Goal: Contribute content: Add original content to the website for others to see

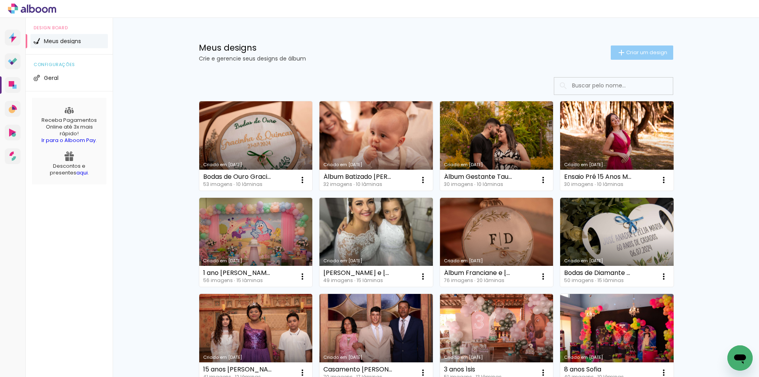
click at [650, 51] on span "Criar um design" at bounding box center [646, 52] width 41 height 5
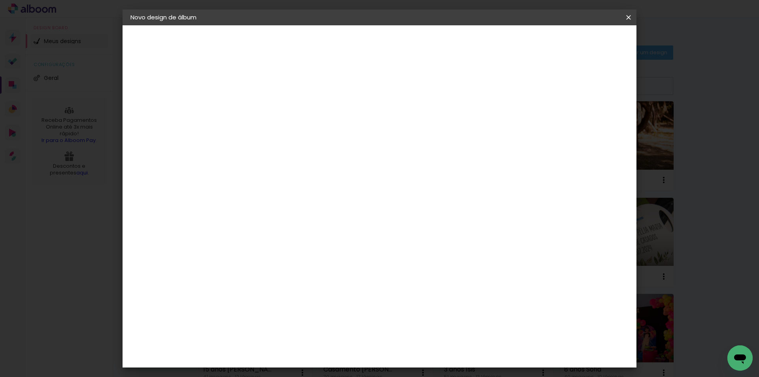
click at [260, 105] on input at bounding box center [260, 106] width 0 height 12
type input "Batizado [PERSON_NAME]"
type paper-input "Batizado [PERSON_NAME]"
click at [0, 0] on slot "Avançar" at bounding box center [0, 0] width 0 height 0
click at [323, 157] on paper-input-container at bounding box center [279, 151] width 85 height 18
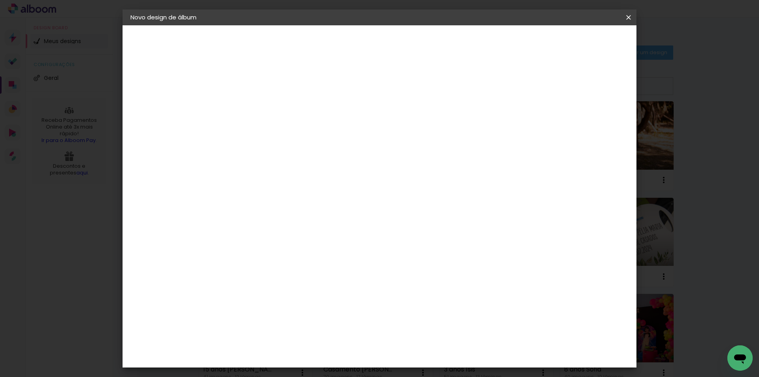
type input "lui"
type paper-input "lui"
click at [307, 177] on div "[PERSON_NAME]" at bounding box center [281, 179] width 53 height 6
click at [0, 0] on slot "Avançar" at bounding box center [0, 0] width 0 height 0
click at [291, 132] on input "text" at bounding box center [275, 138] width 31 height 12
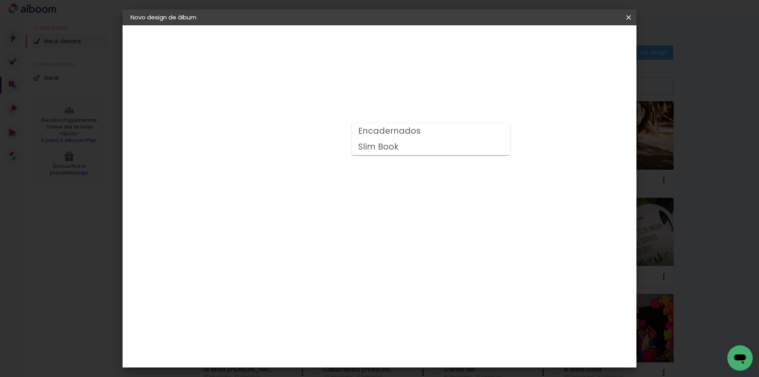
click at [439, 143] on paper-item "Slim Book" at bounding box center [431, 147] width 158 height 16
type input "Slim Book"
click at [0, 0] on slot "Avançar" at bounding box center [0, 0] width 0 height 0
drag, startPoint x: 250, startPoint y: 85, endPoint x: 200, endPoint y: 86, distance: 50.2
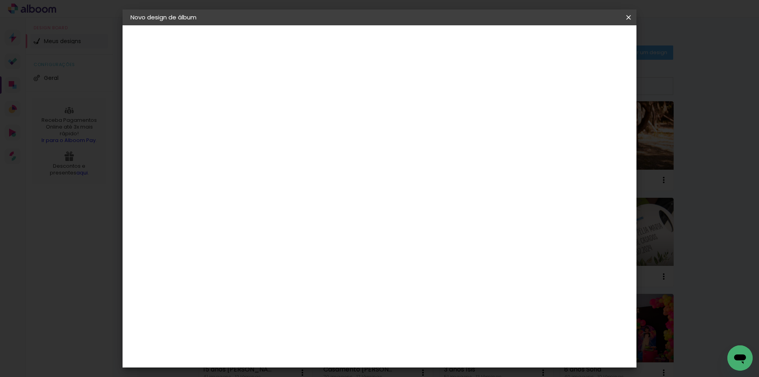
click at [200, 25] on quentale-album-spec "Iniciar design Iniciar design" at bounding box center [380, 25] width 514 height 0
type input "1"
type paper-input "1"
click at [535, 87] on div at bounding box center [530, 85] width 7 height 7
type paper-checkbox "on"
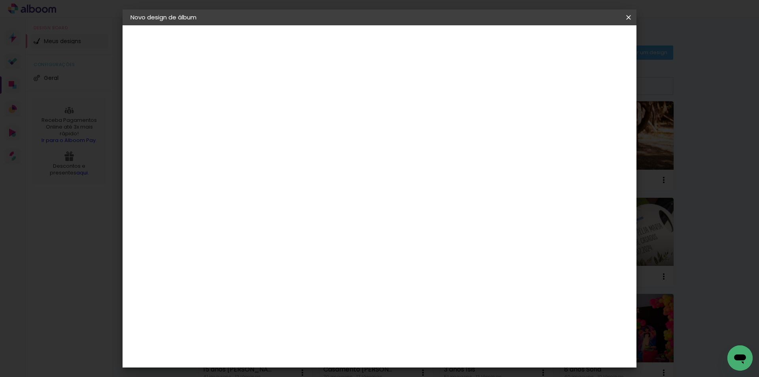
click at [579, 42] on span "Iniciar design" at bounding box center [561, 42] width 36 height 6
click at [579, 41] on span "Iniciar design" at bounding box center [561, 42] width 36 height 6
click at [535, 85] on div at bounding box center [530, 85] width 7 height 7
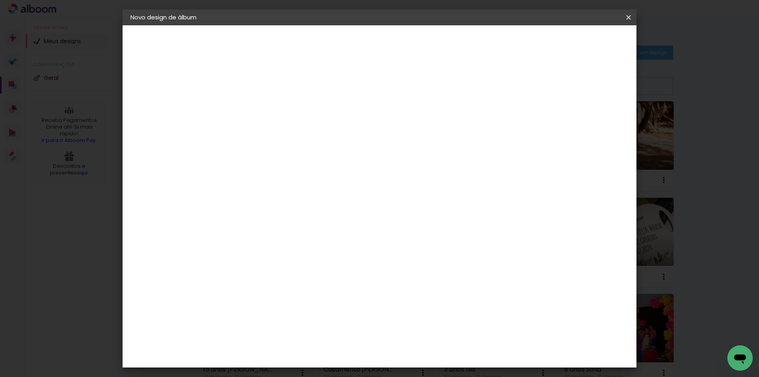
click at [535, 85] on div at bounding box center [530, 85] width 7 height 7
click at [579, 43] on span "Iniciar design" at bounding box center [561, 42] width 36 height 6
click at [587, 37] on paper-button "Iniciar design" at bounding box center [561, 41] width 52 height 13
click at [531, 43] on paper-button "Voltar" at bounding box center [515, 41] width 32 height 13
click at [303, 129] on div "Escolha o tamanho" at bounding box center [280, 146] width 46 height 37
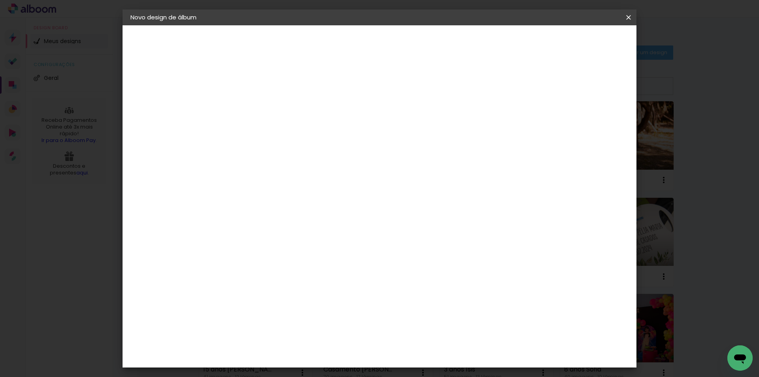
click at [303, 129] on div "Escolha o tamanho" at bounding box center [280, 146] width 46 height 37
click at [629, 20] on iron-icon at bounding box center [628, 17] width 9 height 8
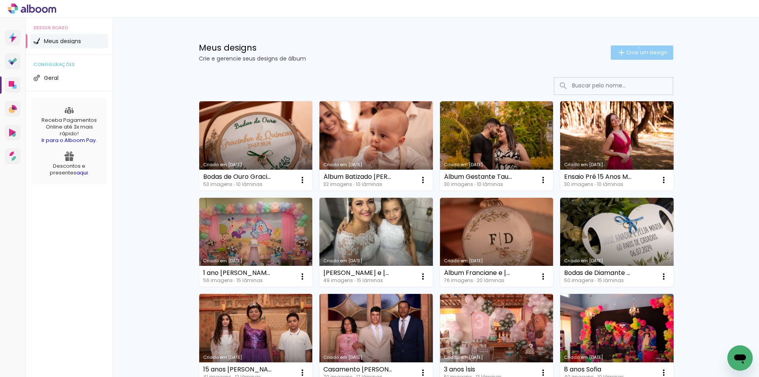
click at [635, 47] on paper-button "Criar um design" at bounding box center [642, 52] width 62 height 14
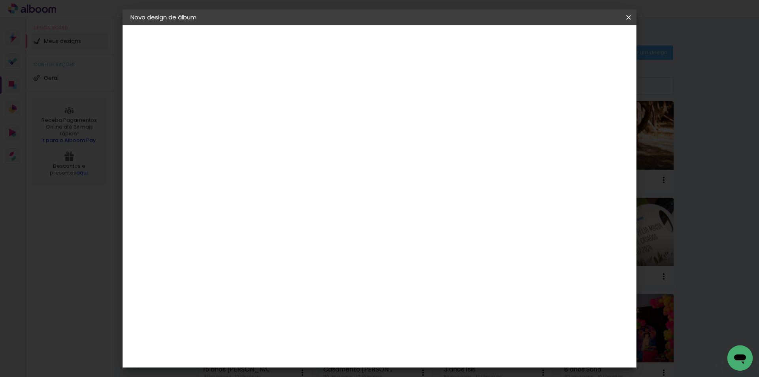
click at [260, 106] on input at bounding box center [260, 106] width 0 height 12
type input "Batizado [PERSON_NAME]"
click at [341, 46] on paper-button "Avançar" at bounding box center [321, 41] width 39 height 13
click at [304, 151] on input "lui" at bounding box center [272, 151] width 64 height 10
click at [258, 146] on input "lui" at bounding box center [272, 151] width 64 height 10
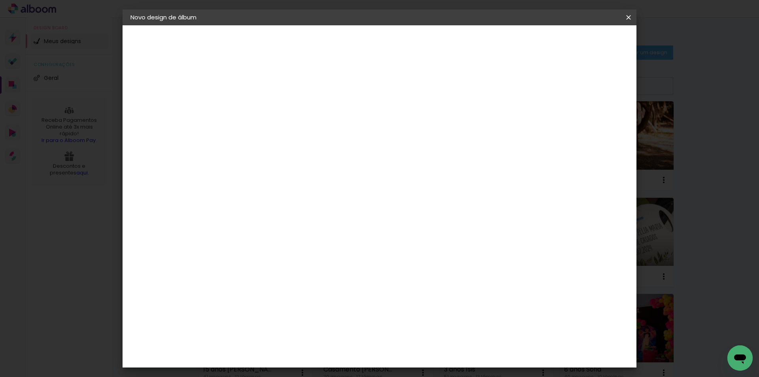
click at [304, 150] on input "lui" at bounding box center [272, 151] width 64 height 10
type input "l"
click at [317, 93] on div "Fornecedor Escolha um fornecedor ou avance com o tamanho livre. Voltar Avançar" at bounding box center [311, 58] width 173 height 67
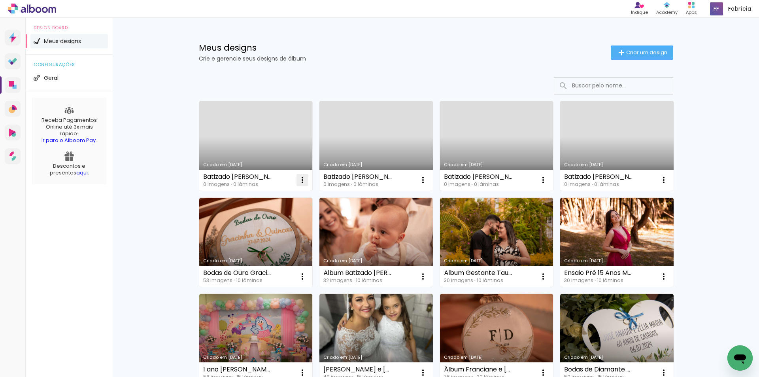
click at [300, 179] on iron-icon at bounding box center [302, 179] width 9 height 9
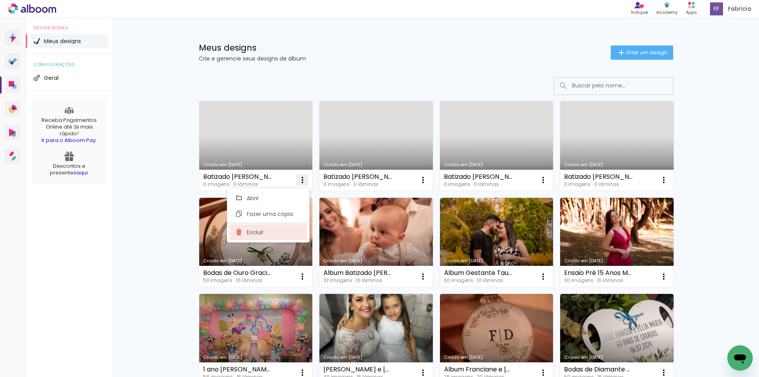
click at [263, 231] on span "Excluir" at bounding box center [255, 232] width 17 height 6
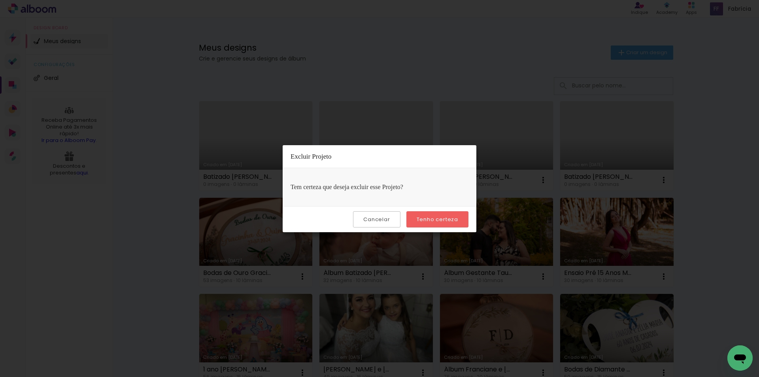
click at [0, 0] on slot "Tenho certeza" at bounding box center [0, 0] width 0 height 0
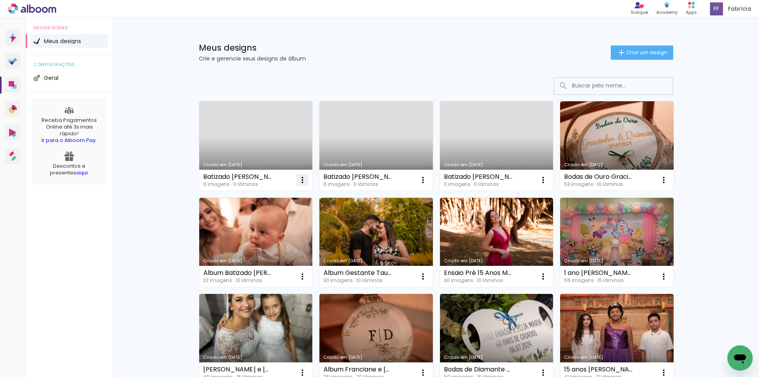
click at [301, 179] on iron-icon at bounding box center [302, 179] width 9 height 9
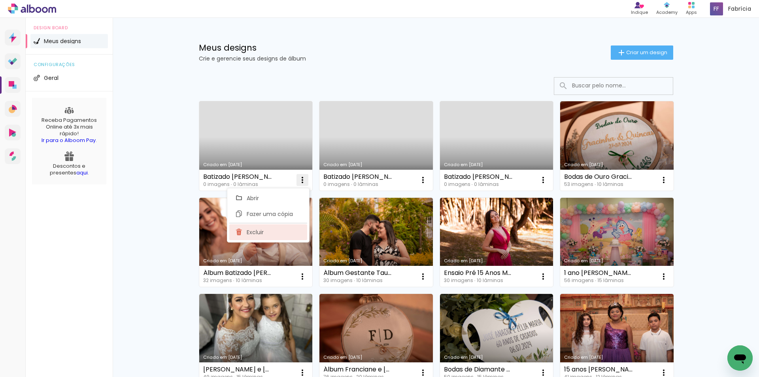
click at [270, 234] on paper-item "Excluir" at bounding box center [268, 232] width 78 height 16
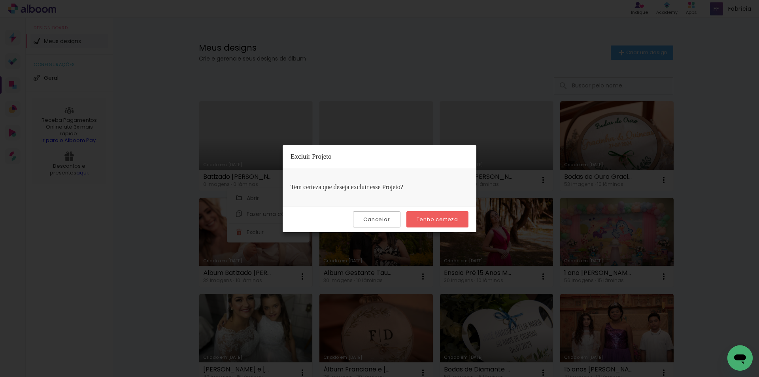
click at [458, 217] on paper-button "Tenho certeza" at bounding box center [437, 219] width 62 height 16
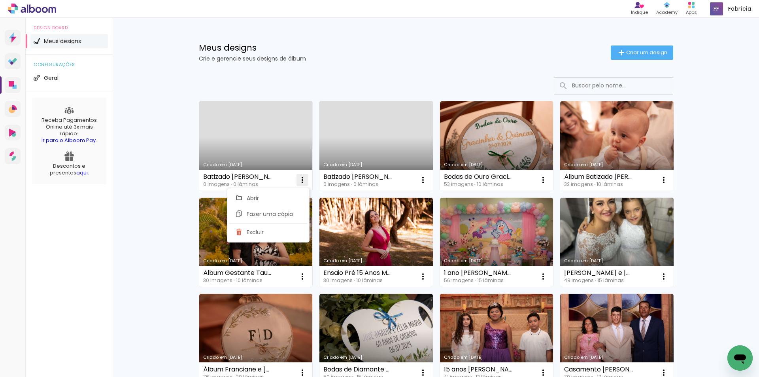
click at [300, 177] on iron-icon at bounding box center [302, 179] width 9 height 9
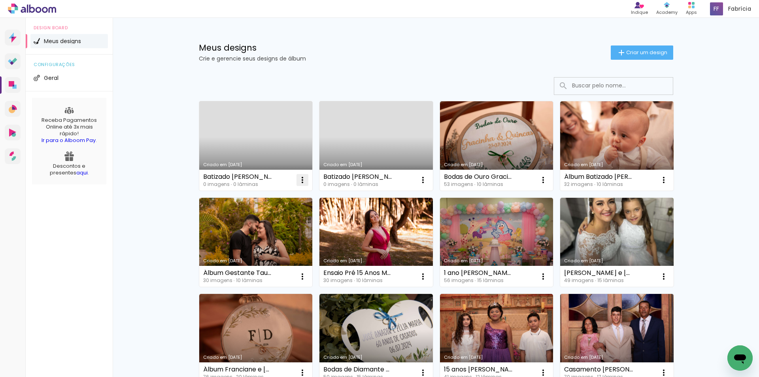
click at [299, 183] on iron-icon at bounding box center [302, 179] width 9 height 9
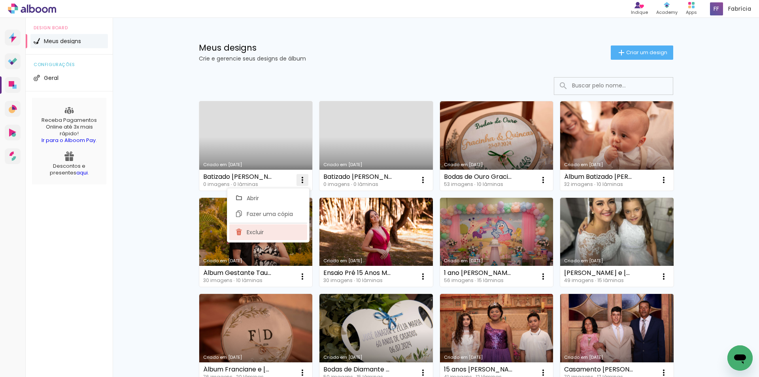
click at [287, 233] on paper-item "Excluir" at bounding box center [268, 232] width 78 height 16
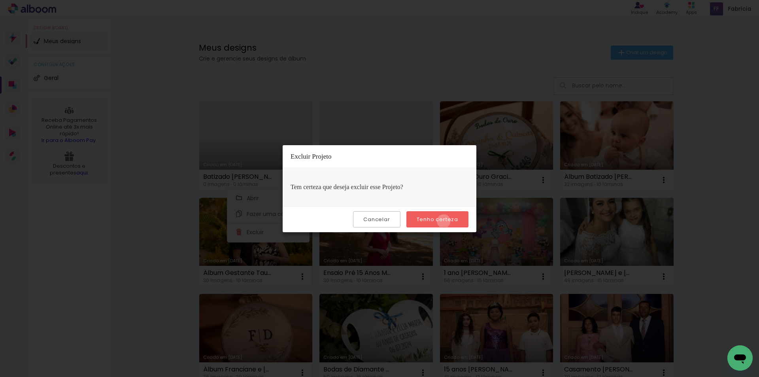
click at [0, 0] on slot "Tenho certeza" at bounding box center [0, 0] width 0 height 0
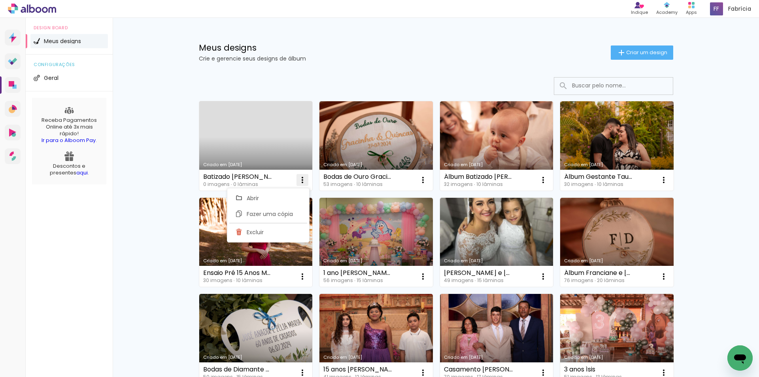
click at [299, 179] on iron-icon at bounding box center [302, 179] width 9 height 9
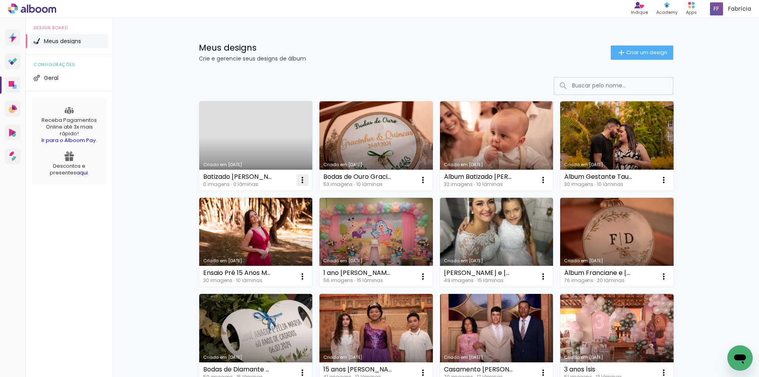
click at [299, 179] on iron-icon at bounding box center [302, 179] width 9 height 9
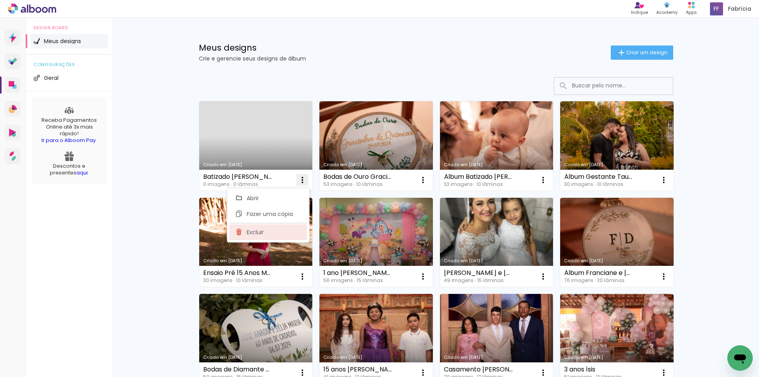
click at [275, 229] on paper-item "Excluir" at bounding box center [268, 232] width 78 height 16
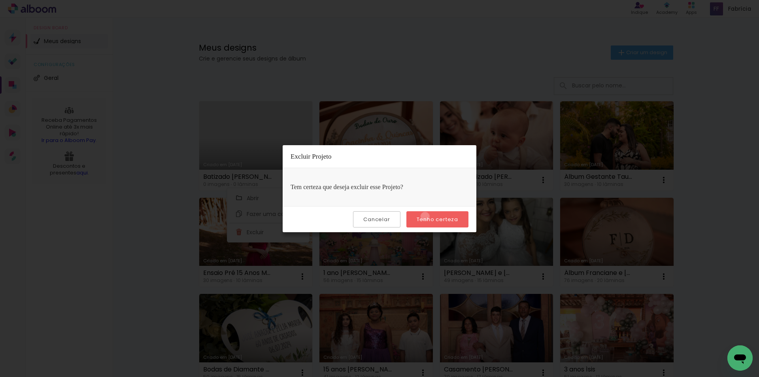
click at [0, 0] on slot "Tenho certeza" at bounding box center [0, 0] width 0 height 0
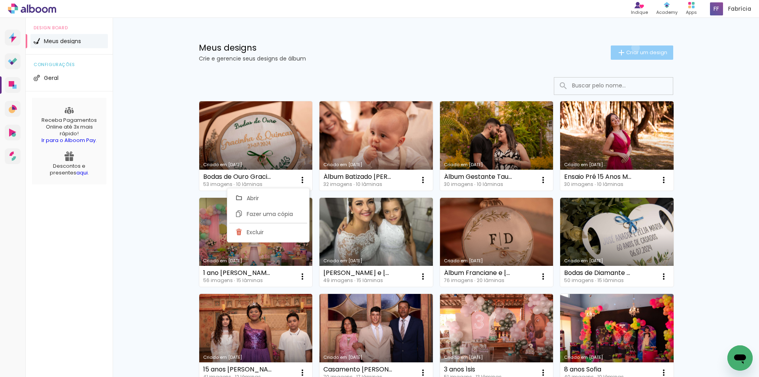
click at [631, 47] on paper-button "Criar um design" at bounding box center [642, 52] width 62 height 14
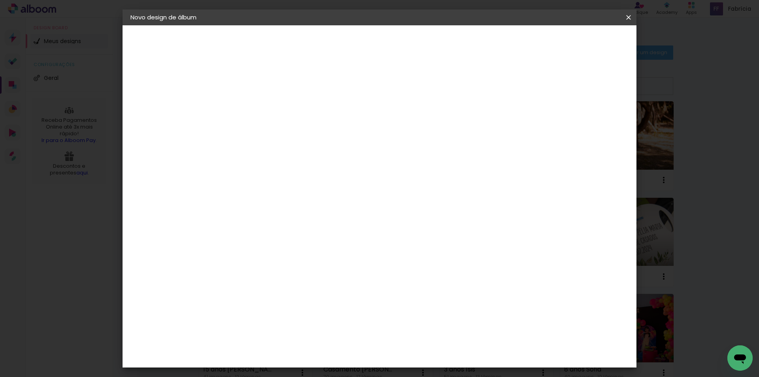
click at [260, 101] on input at bounding box center [260, 106] width 0 height 12
type input "Batizado [PERSON_NAME]"
type paper-input "Batizado [PERSON_NAME]"
click at [0, 0] on slot "Avançar" at bounding box center [0, 0] width 0 height 0
click at [320, 148] on input at bounding box center [280, 151] width 80 height 10
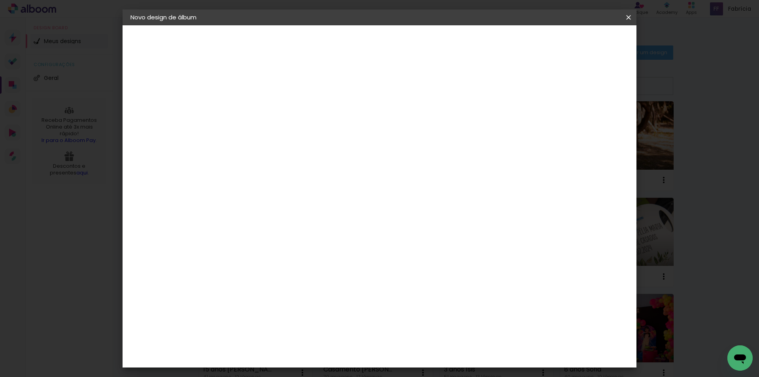
type input "lui"
type paper-input "lui"
click at [307, 178] on div "[PERSON_NAME]" at bounding box center [281, 179] width 53 height 6
click at [302, 178] on div "[PERSON_NAME]" at bounding box center [281, 179] width 53 height 6
click at [0, 0] on slot "Avançar" at bounding box center [0, 0] width 0 height 0
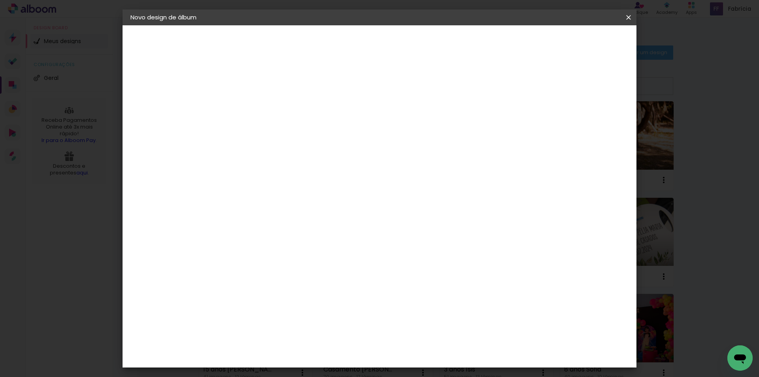
click at [291, 132] on input "text" at bounding box center [275, 138] width 31 height 12
click at [399, 147] on paper-item "Slim Book" at bounding box center [431, 147] width 158 height 16
type input "Slim Book"
click at [0, 0] on slot "Avançar" at bounding box center [0, 0] width 0 height 0
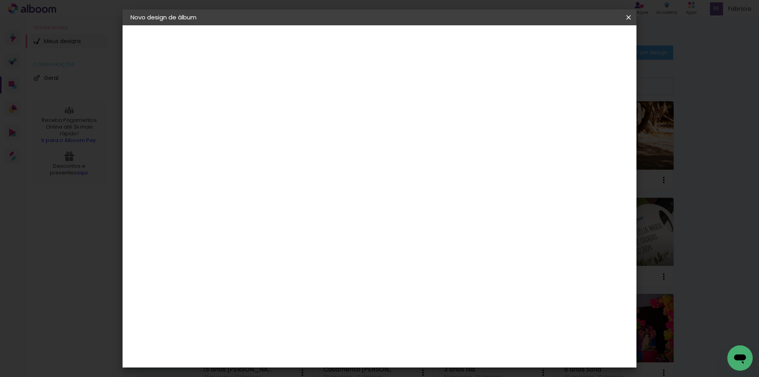
drag, startPoint x: 249, startPoint y: 87, endPoint x: 234, endPoint y: 90, distance: 15.0
click at [234, 90] on div "mm Mostrar sangria 20 cm Largura da página 20.3 cm Altura 40 cm Largura da lâmi…" at bounding box center [412, 58] width 374 height 67
type input "1"
type paper-input "1"
click at [535, 85] on div at bounding box center [530, 85] width 7 height 7
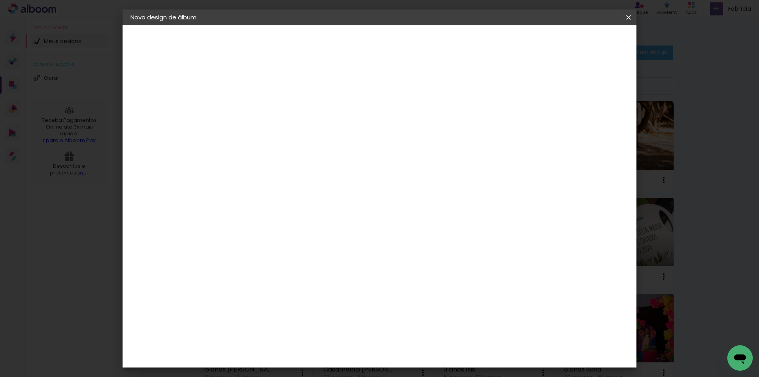
type paper-checkbox "on"
click at [579, 43] on span "Iniciar design" at bounding box center [561, 42] width 36 height 6
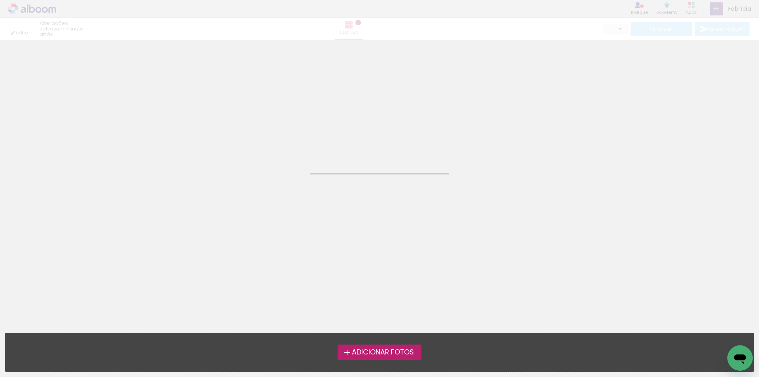
click at [352, 350] on span "Adicionar Fotos" at bounding box center [383, 352] width 62 height 7
click at [0, 0] on input "file" at bounding box center [0, 0] width 0 height 0
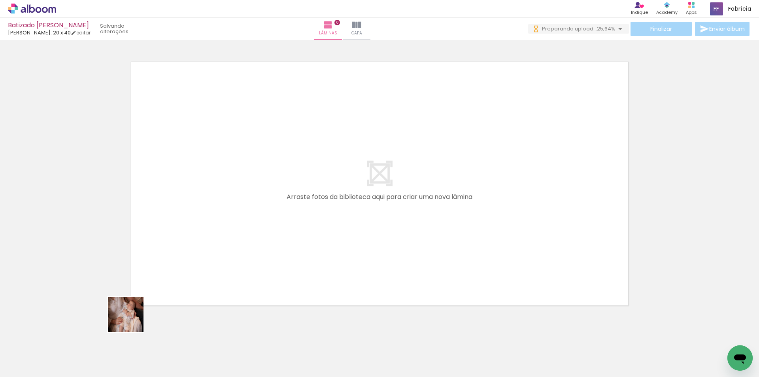
drag, startPoint x: 76, startPoint y: 356, endPoint x: 239, endPoint y: 253, distance: 192.5
click at [239, 253] on quentale-workspace at bounding box center [379, 188] width 759 height 377
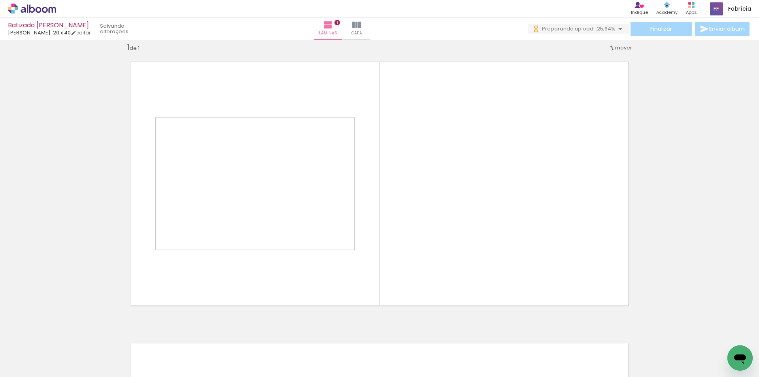
scroll to position [10, 0]
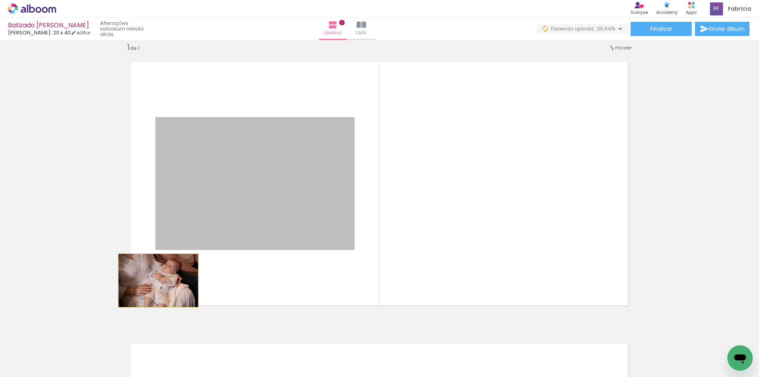
drag, startPoint x: 254, startPoint y: 206, endPoint x: 217, endPoint y: 175, distance: 48.0
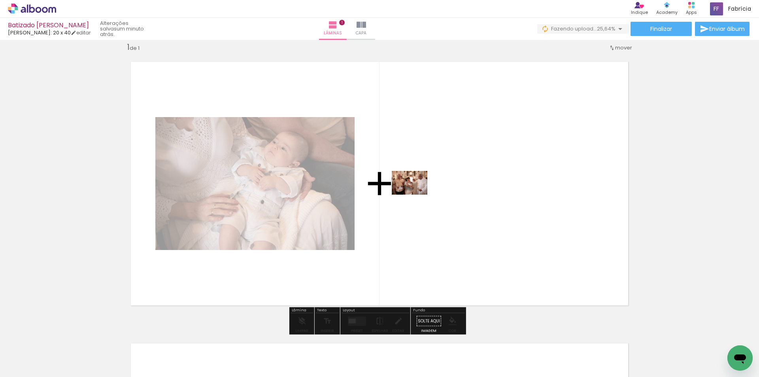
drag, startPoint x: 172, startPoint y: 356, endPoint x: 422, endPoint y: 188, distance: 301.2
click at [422, 188] on quentale-workspace at bounding box center [379, 188] width 759 height 377
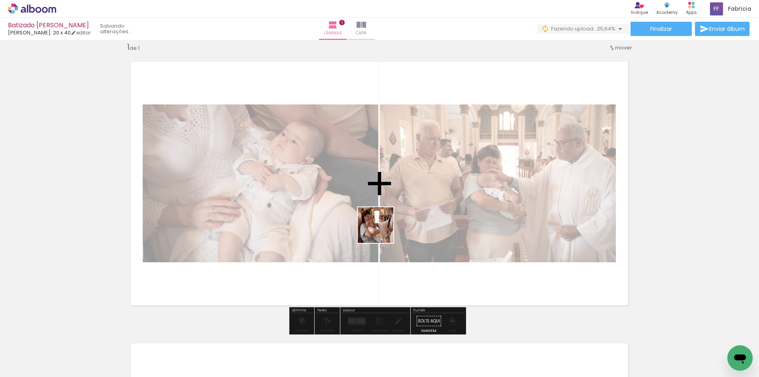
drag, startPoint x: 301, startPoint y: 357, endPoint x: 411, endPoint y: 203, distance: 190.2
click at [411, 203] on quentale-workspace at bounding box center [379, 188] width 759 height 377
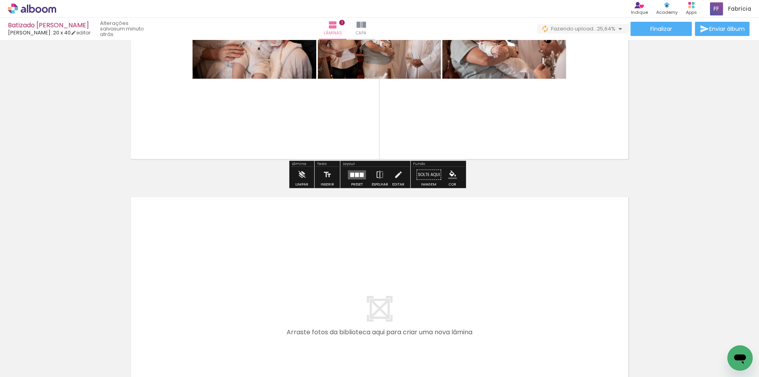
scroll to position [208, 0]
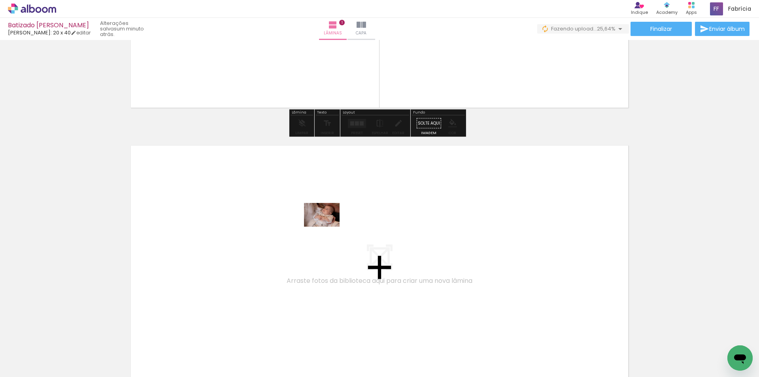
drag, startPoint x: 119, startPoint y: 359, endPoint x: 328, endPoint y: 227, distance: 247.8
click at [328, 227] on quentale-workspace at bounding box center [379, 188] width 759 height 377
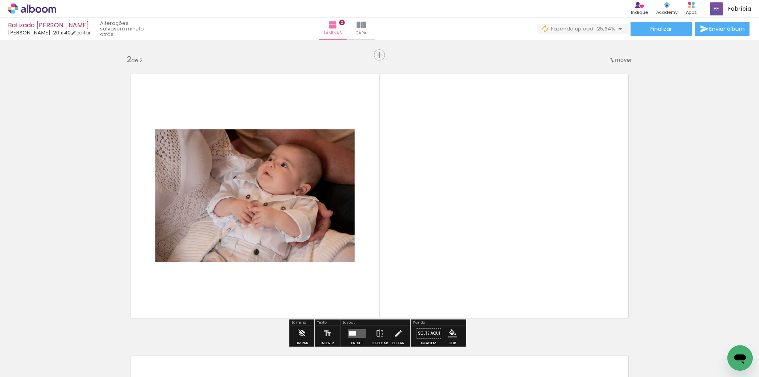
scroll to position [292, 0]
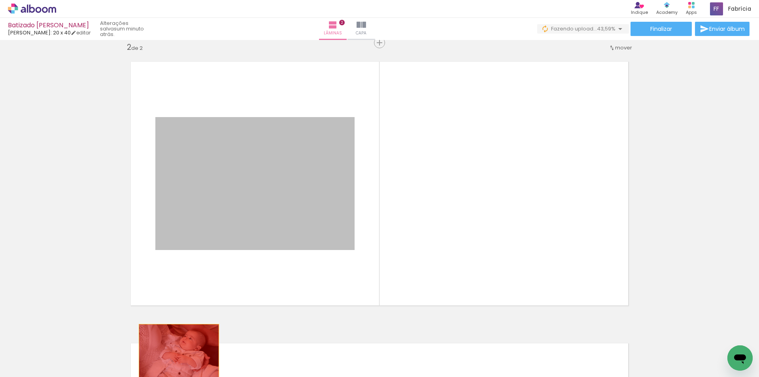
drag, startPoint x: 305, startPoint y: 192, endPoint x: 198, endPoint y: 333, distance: 177.2
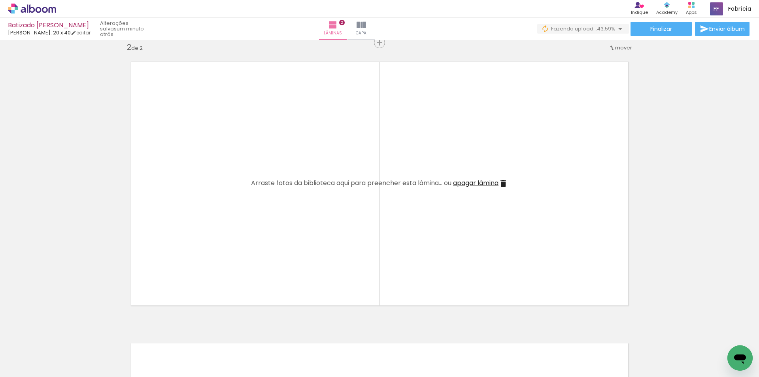
drag, startPoint x: 238, startPoint y: 287, endPoint x: 255, endPoint y: 289, distance: 16.6
click at [249, 259] on quentale-workspace at bounding box center [379, 188] width 759 height 377
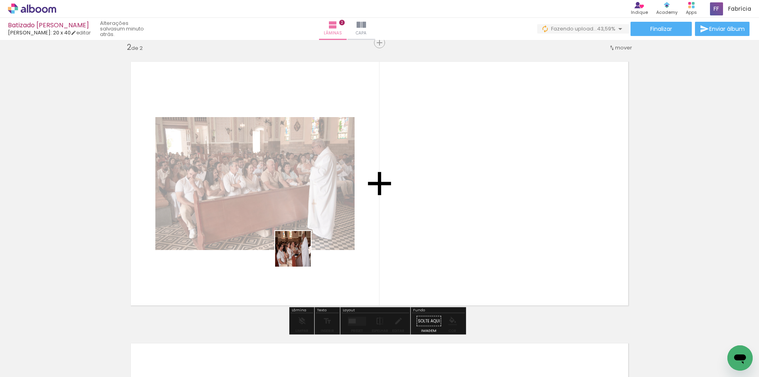
drag, startPoint x: 267, startPoint y: 355, endPoint x: 307, endPoint y: 238, distance: 124.2
click at [306, 237] on quentale-workspace at bounding box center [379, 188] width 759 height 377
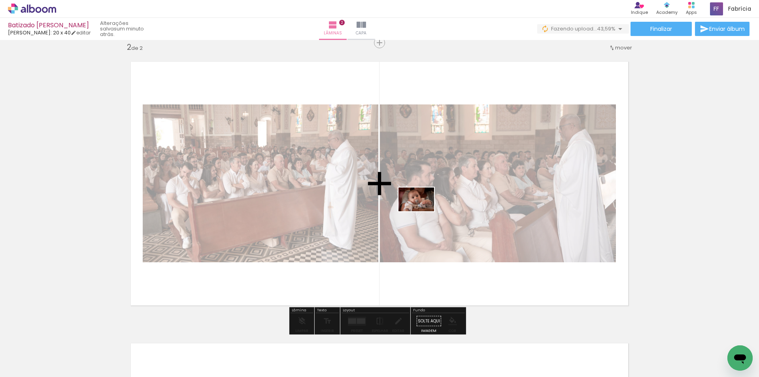
drag, startPoint x: 346, startPoint y: 357, endPoint x: 422, endPoint y: 211, distance: 164.7
click at [422, 211] on quentale-workspace at bounding box center [379, 188] width 759 height 377
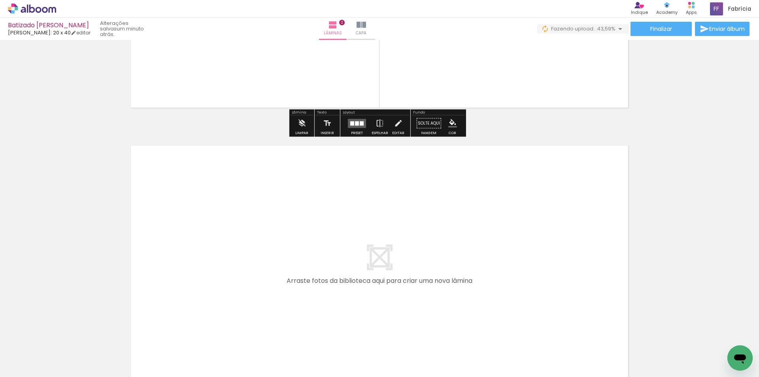
scroll to position [588, 0]
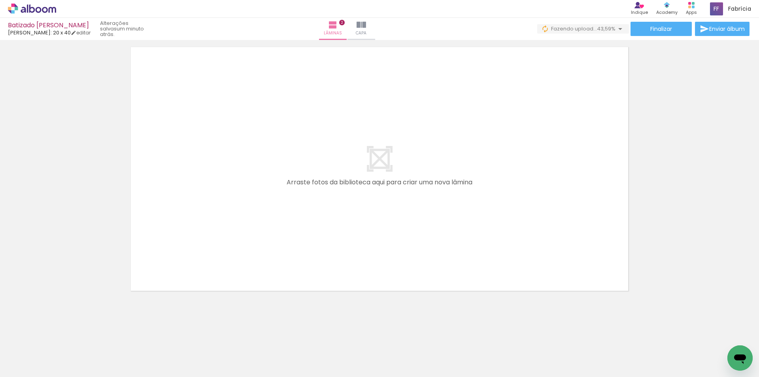
drag, startPoint x: 124, startPoint y: 358, endPoint x: 237, endPoint y: 251, distance: 155.8
click at [190, 231] on quentale-workspace at bounding box center [379, 188] width 759 height 377
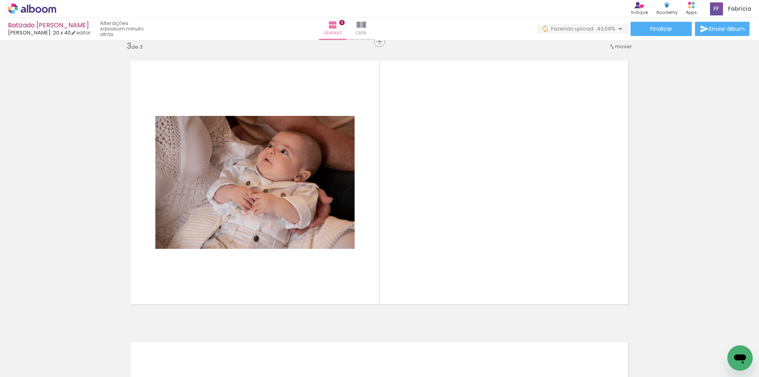
scroll to position [573, 0]
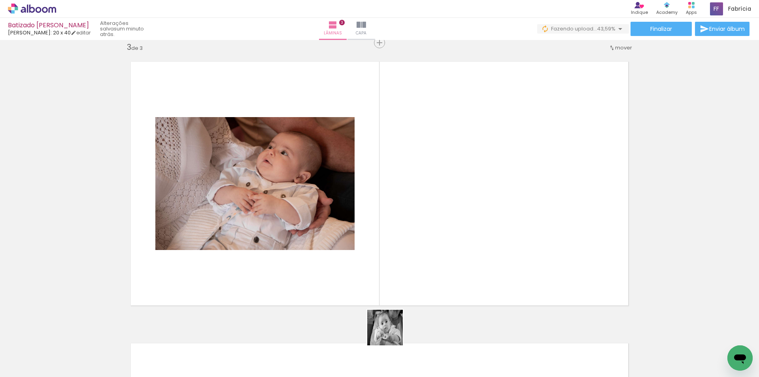
drag, startPoint x: 389, startPoint y: 356, endPoint x: 405, endPoint y: 252, distance: 105.5
click at [405, 252] on quentale-workspace at bounding box center [379, 188] width 759 height 377
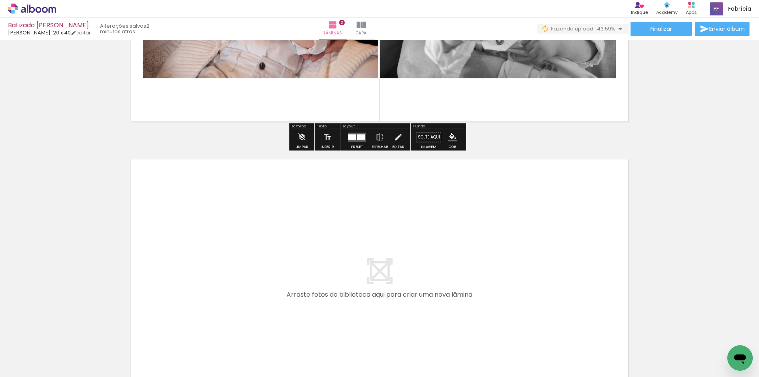
scroll to position [771, 0]
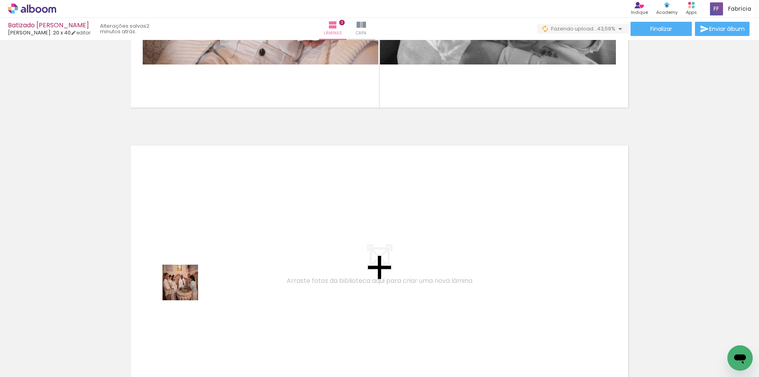
drag, startPoint x: 157, startPoint y: 354, endPoint x: 187, endPoint y: 287, distance: 72.4
click at [187, 287] on quentale-workspace at bounding box center [379, 188] width 759 height 377
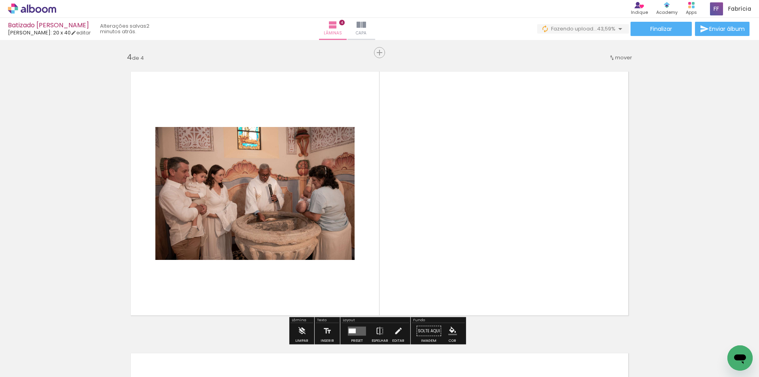
scroll to position [855, 0]
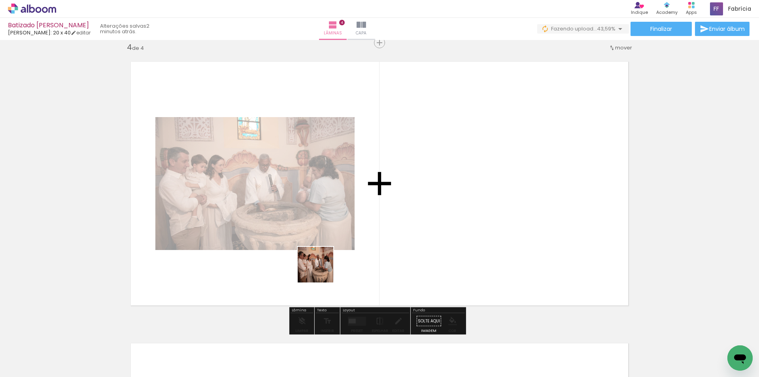
drag, startPoint x: 204, startPoint y: 355, endPoint x: 364, endPoint y: 245, distance: 194.2
click at [360, 248] on quentale-workspace at bounding box center [379, 188] width 759 height 377
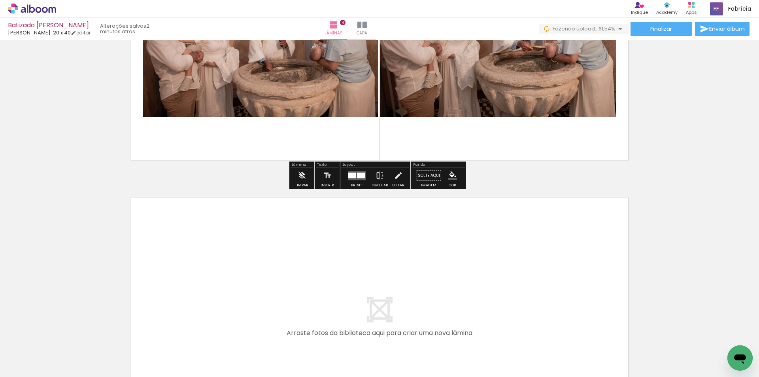
scroll to position [1013, 0]
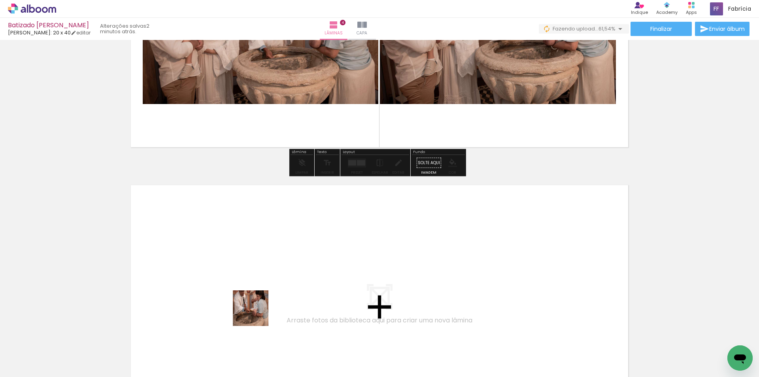
drag, startPoint x: 256, startPoint y: 343, endPoint x: 259, endPoint y: 282, distance: 61.0
click at [259, 282] on quentale-workspace at bounding box center [379, 188] width 759 height 377
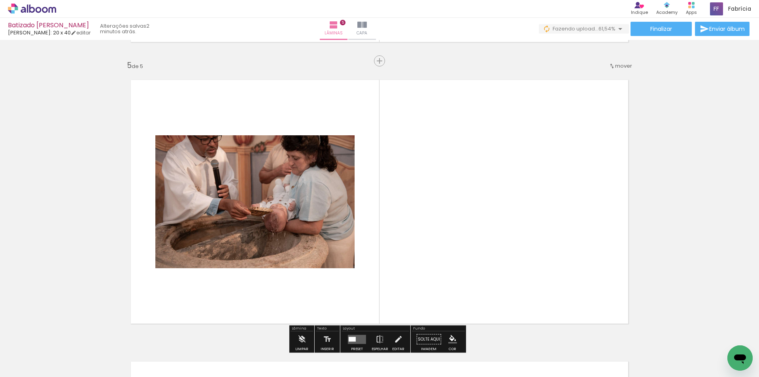
scroll to position [1136, 0]
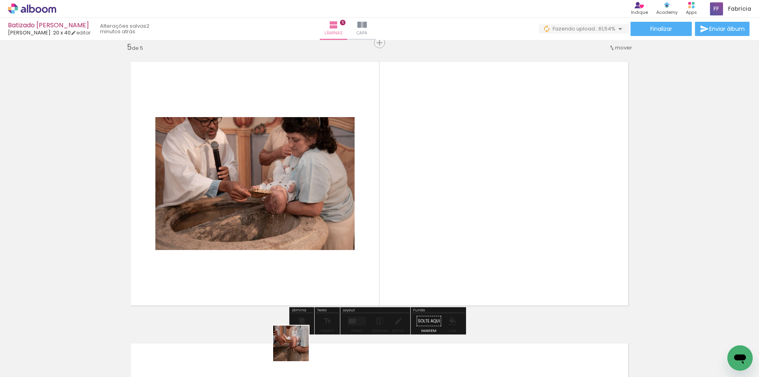
drag, startPoint x: 297, startPoint y: 349, endPoint x: 317, endPoint y: 276, distance: 75.9
click at [313, 282] on quentale-workspace at bounding box center [379, 188] width 759 height 377
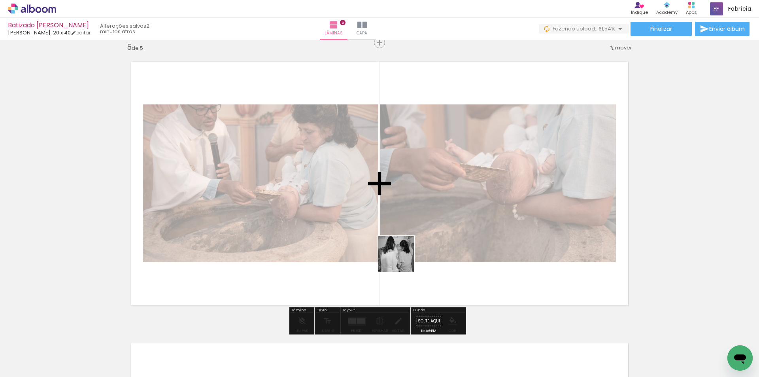
drag, startPoint x: 344, startPoint y: 357, endPoint x: 408, endPoint y: 253, distance: 122.3
click at [407, 253] on quentale-workspace at bounding box center [379, 188] width 759 height 377
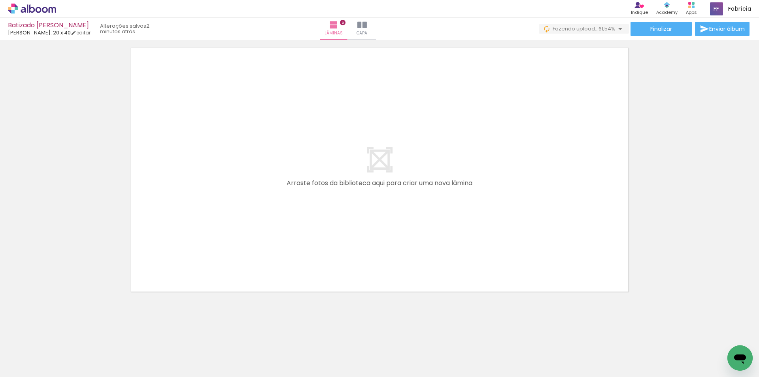
scroll to position [1433, 0]
drag, startPoint x: 380, startPoint y: 354, endPoint x: 350, endPoint y: 241, distance: 116.7
click at [350, 241] on quentale-workspace at bounding box center [379, 188] width 759 height 377
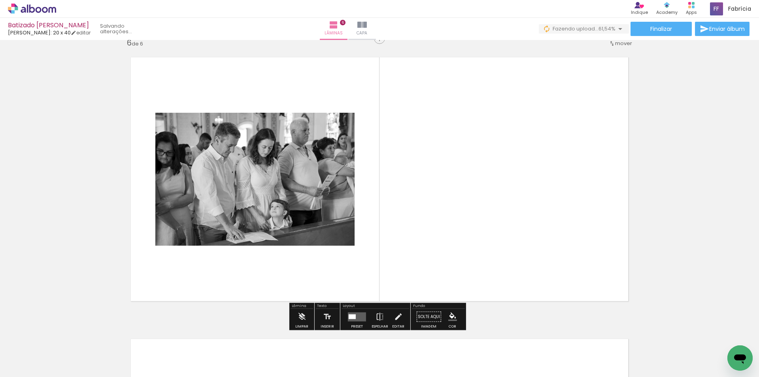
scroll to position [1418, 0]
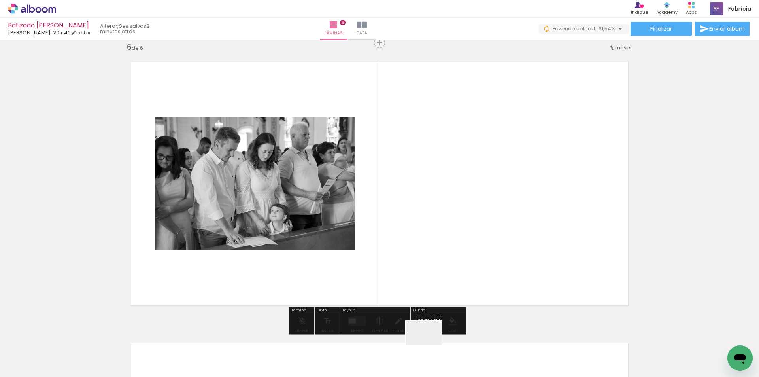
drag, startPoint x: 430, startPoint y: 352, endPoint x: 443, endPoint y: 233, distance: 119.0
click at [443, 233] on quentale-workspace at bounding box center [379, 188] width 759 height 377
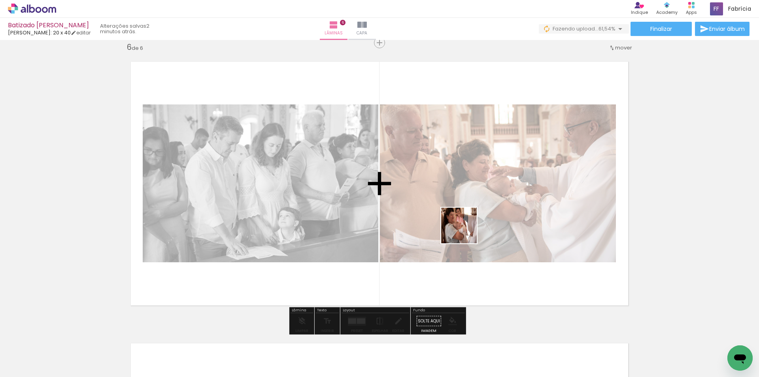
drag, startPoint x: 467, startPoint y: 357, endPoint x: 465, endPoint y: 224, distance: 132.9
click at [465, 224] on quentale-workspace at bounding box center [379, 188] width 759 height 377
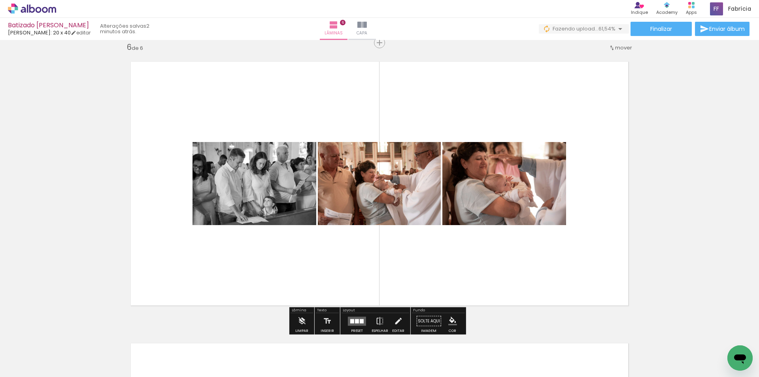
drag, startPoint x: 513, startPoint y: 356, endPoint x: 476, endPoint y: 240, distance: 122.0
click at [476, 240] on quentale-workspace at bounding box center [379, 188] width 759 height 377
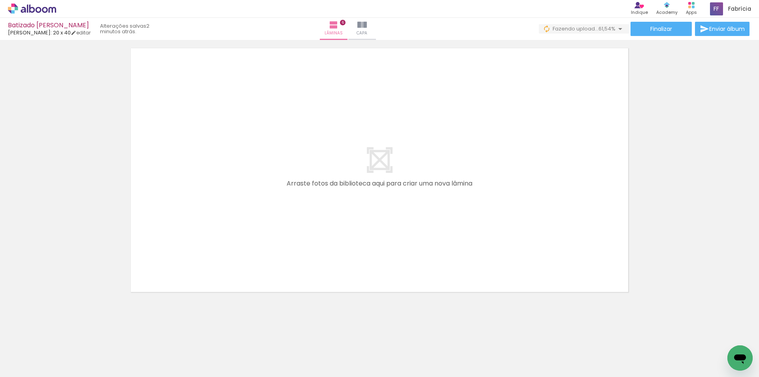
scroll to position [1714, 0]
drag, startPoint x: 555, startPoint y: 350, endPoint x: 497, endPoint y: 246, distance: 120.0
click at [497, 246] on quentale-workspace at bounding box center [379, 188] width 759 height 377
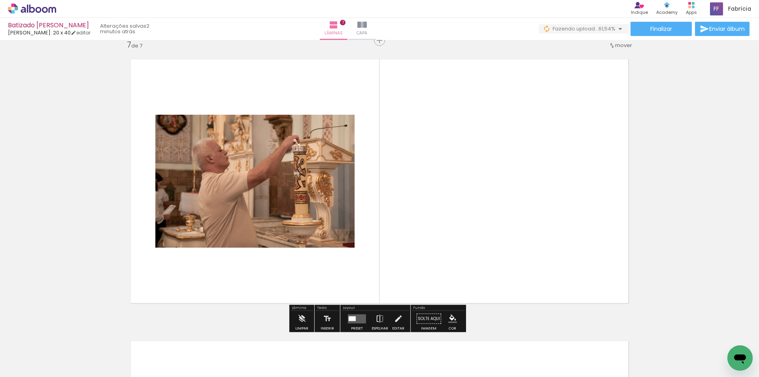
scroll to position [1699, 0]
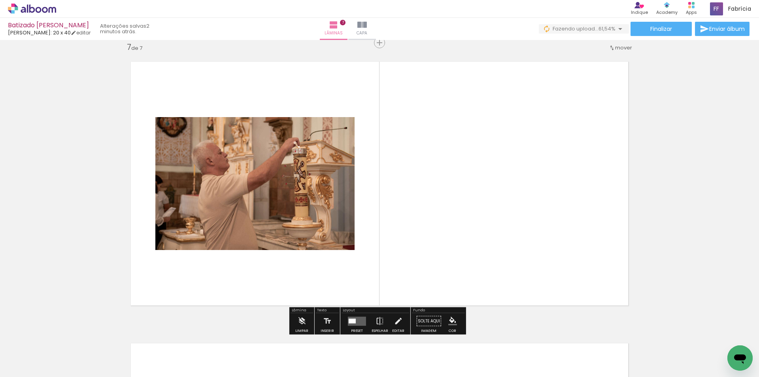
drag, startPoint x: 595, startPoint y: 352, endPoint x: 599, endPoint y: 311, distance: 40.6
click at [536, 264] on quentale-workspace at bounding box center [379, 188] width 759 height 377
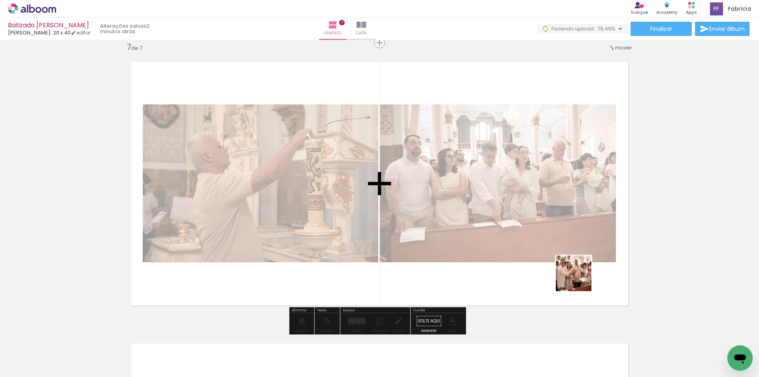
drag, startPoint x: 651, startPoint y: 359, endPoint x: 575, endPoint y: 274, distance: 113.7
click at [576, 275] on quentale-workspace at bounding box center [379, 188] width 759 height 377
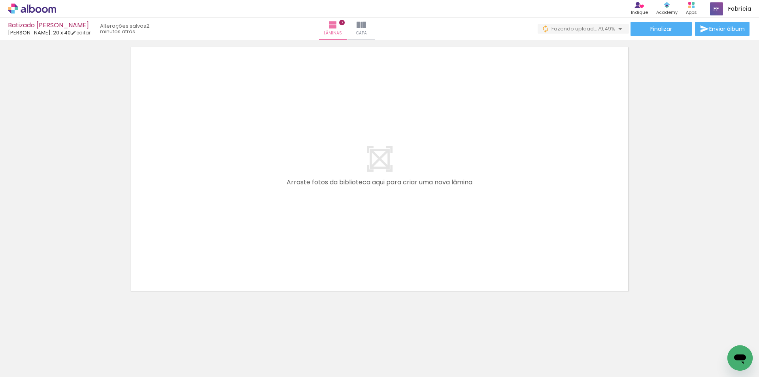
scroll to position [0, 635]
drag, startPoint x: 334, startPoint y: 348, endPoint x: 385, endPoint y: 310, distance: 63.3
click at [336, 263] on quentale-workspace at bounding box center [379, 188] width 759 height 377
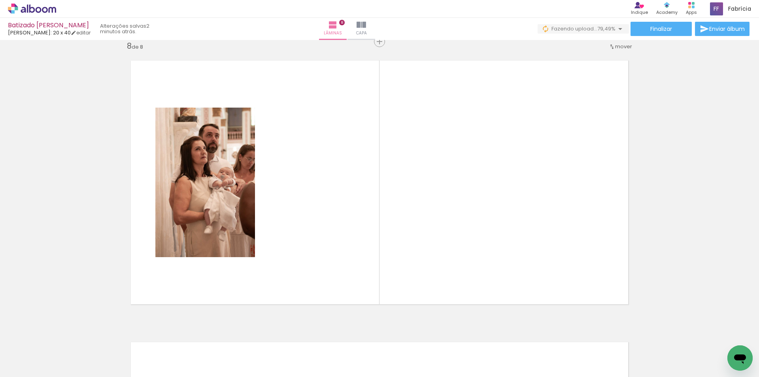
scroll to position [1981, 0]
drag, startPoint x: 377, startPoint y: 355, endPoint x: 378, endPoint y: 255, distance: 100.0
click at [378, 255] on quentale-workspace at bounding box center [379, 188] width 759 height 377
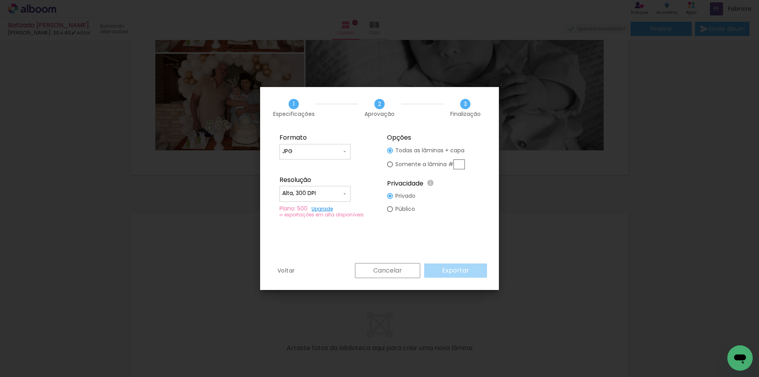
scroll to position [0, 1035]
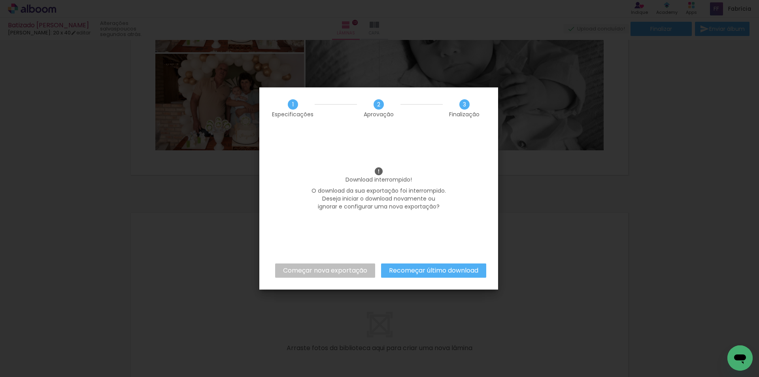
click at [0, 0] on slot "Recomeçar último download" at bounding box center [0, 0] width 0 height 0
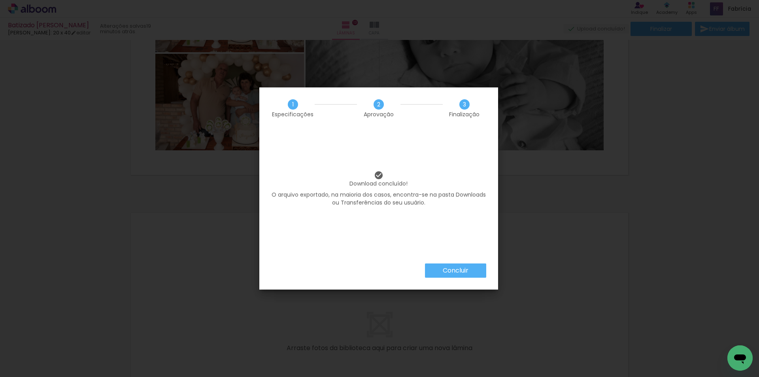
scroll to position [0, 1035]
click at [440, 272] on paper-button "Concluir" at bounding box center [455, 270] width 61 height 14
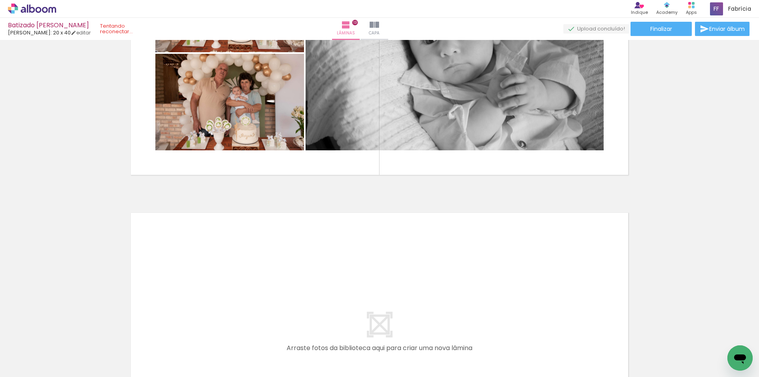
scroll to position [0, 1035]
